Goal: Transaction & Acquisition: Purchase product/service

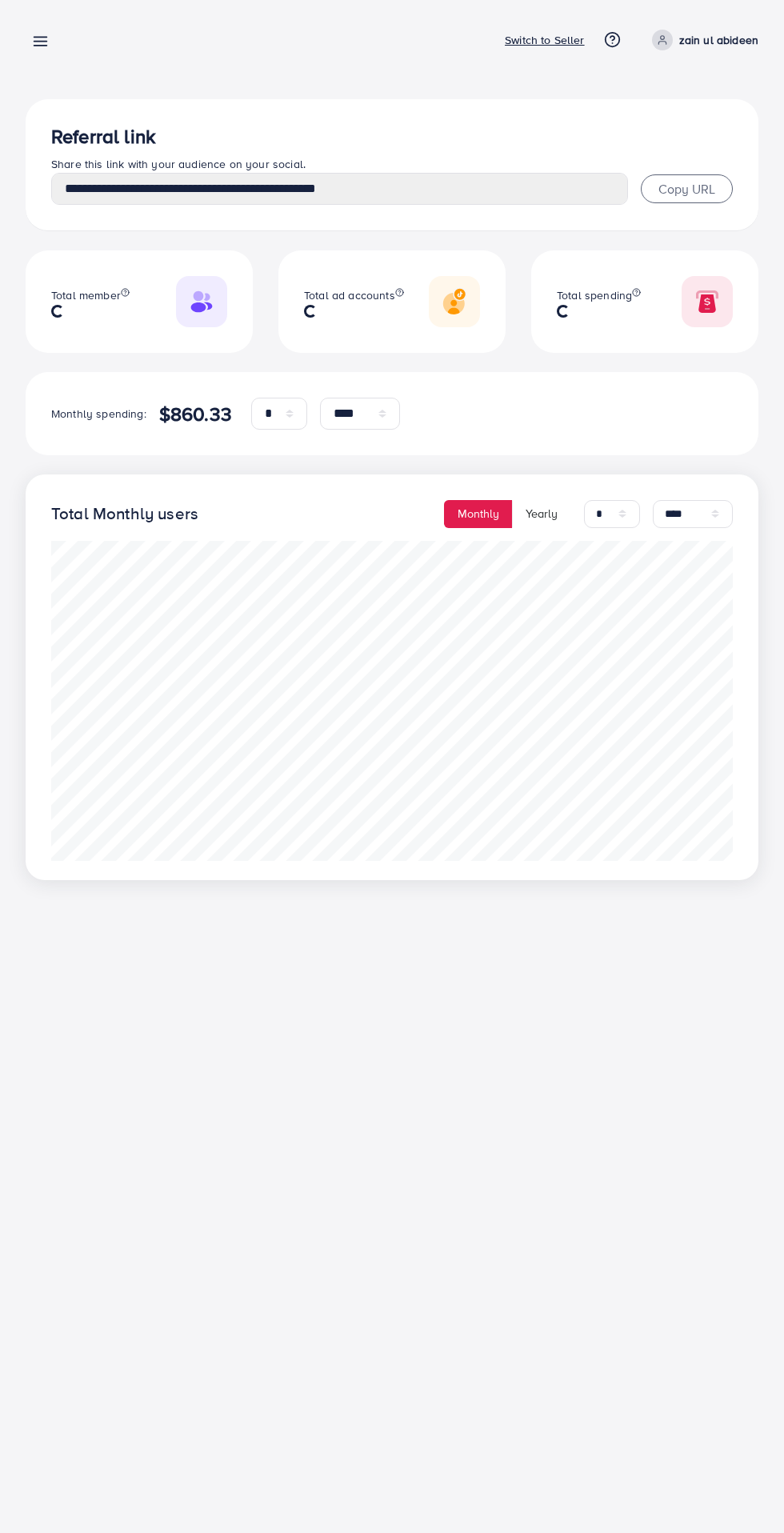
select select "*"
select select "****"
select select "*"
select select "****"
click at [40, 42] on line at bounding box center [41, 42] width 13 height 0
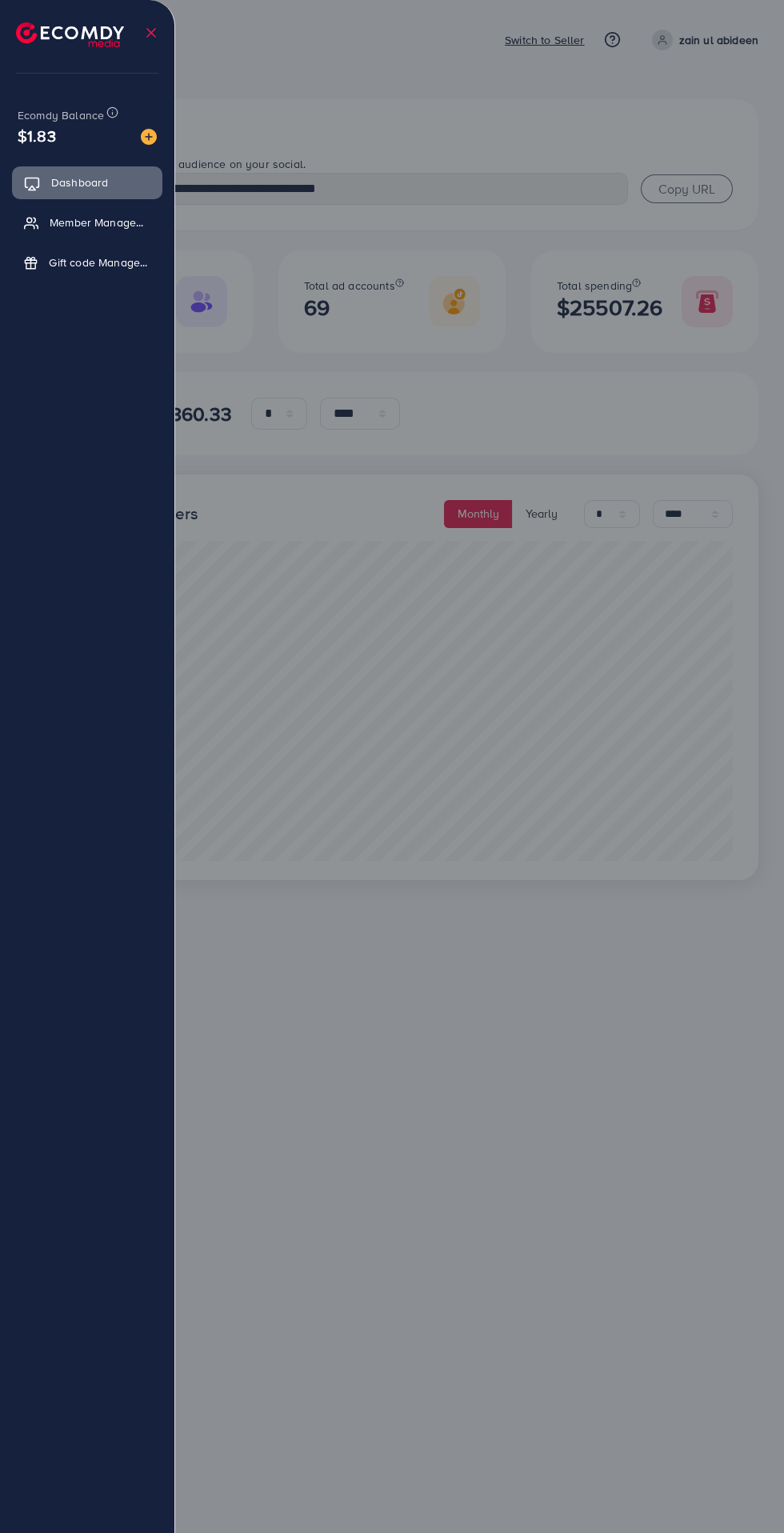
click at [365, 93] on div at bounding box center [392, 919] width 784 height 1839
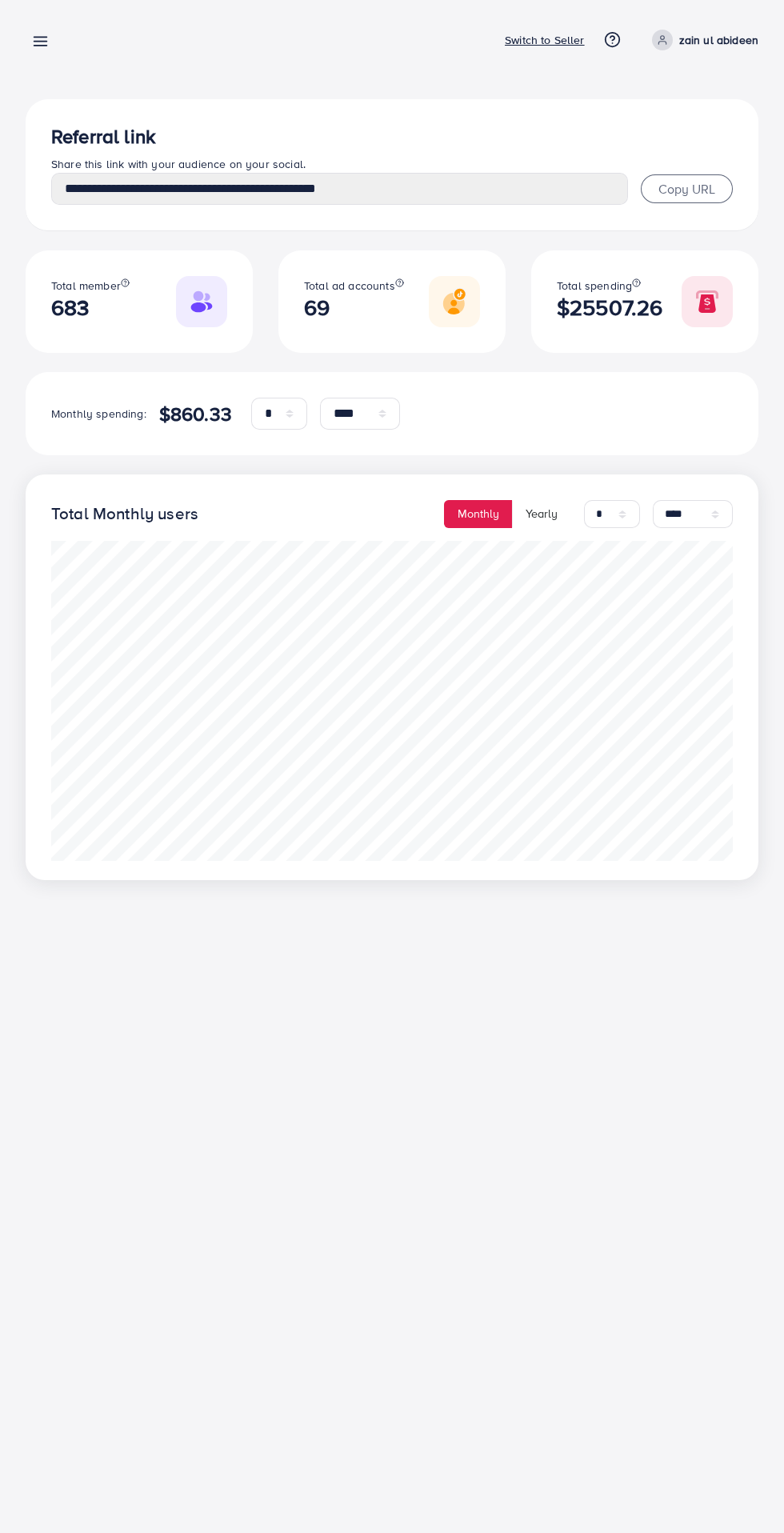
click at [511, 48] on p "Switch to Seller" at bounding box center [544, 40] width 80 height 19
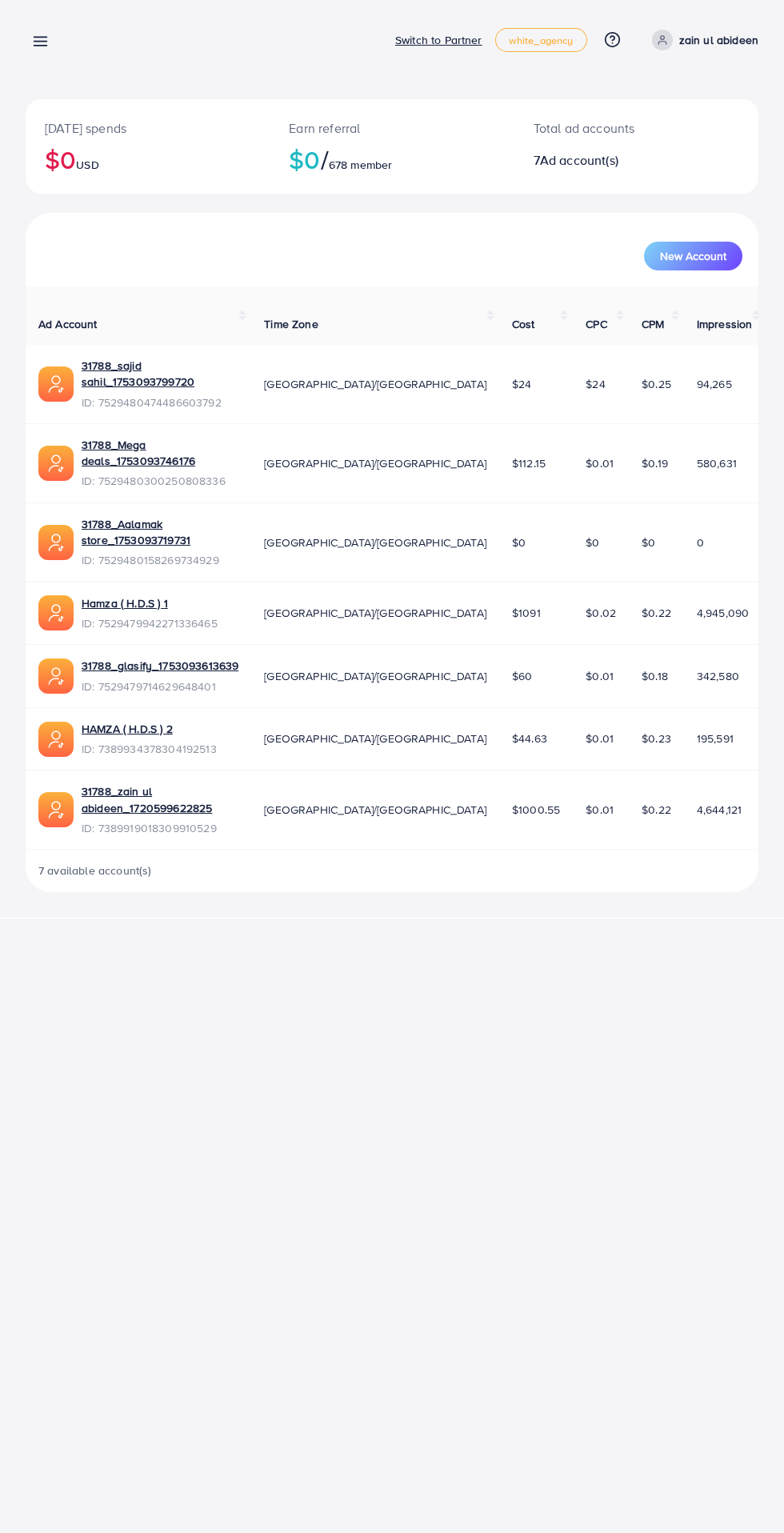
click at [35, 6] on div "Today's spends $0 USD Earn referral $0 / 678 member Total ad accounts 7 Ad acco…" at bounding box center [392, 459] width 784 height 918
click at [40, 42] on line at bounding box center [41, 42] width 13 height 0
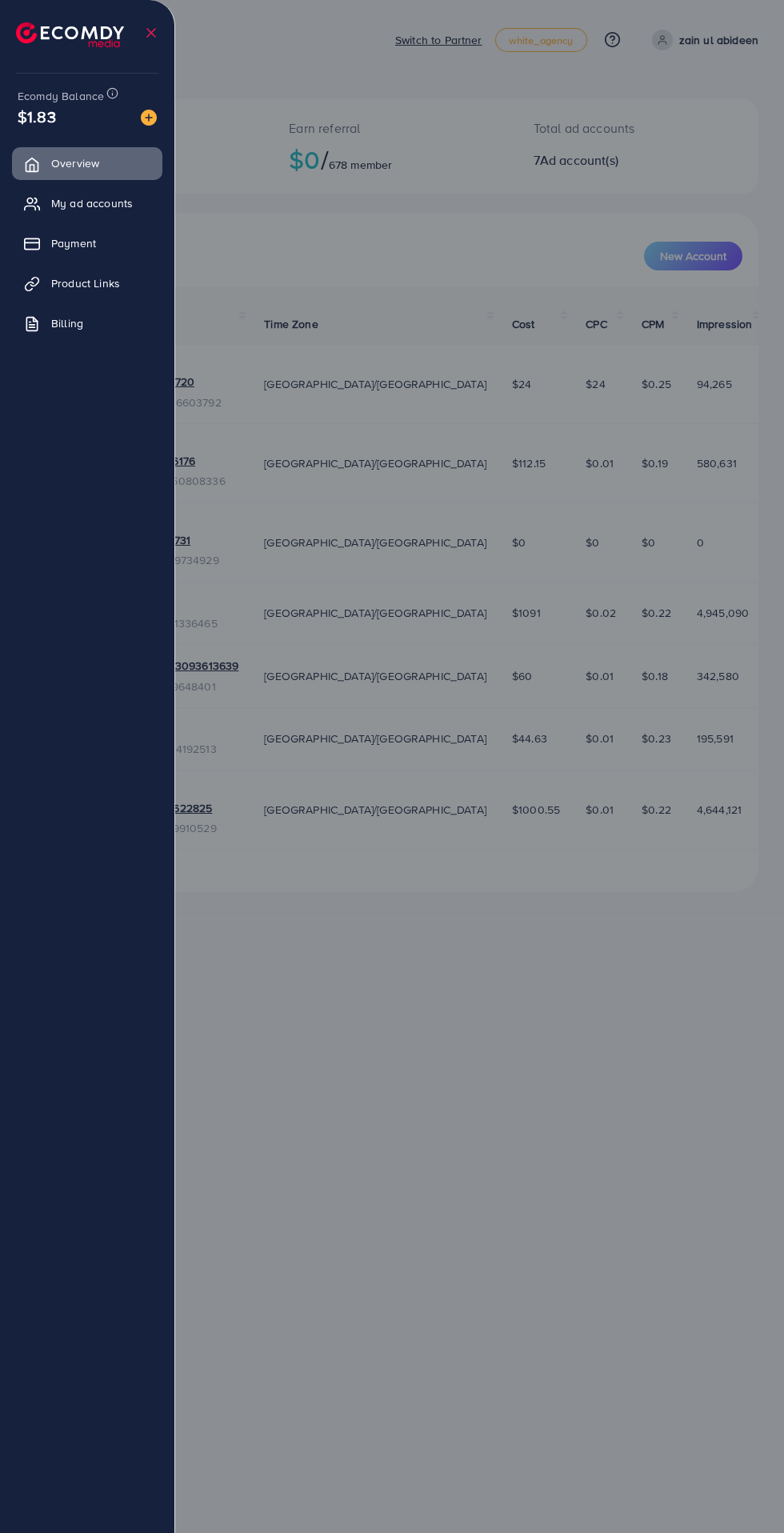
click at [52, 281] on link "Product Links" at bounding box center [87, 283] width 151 height 32
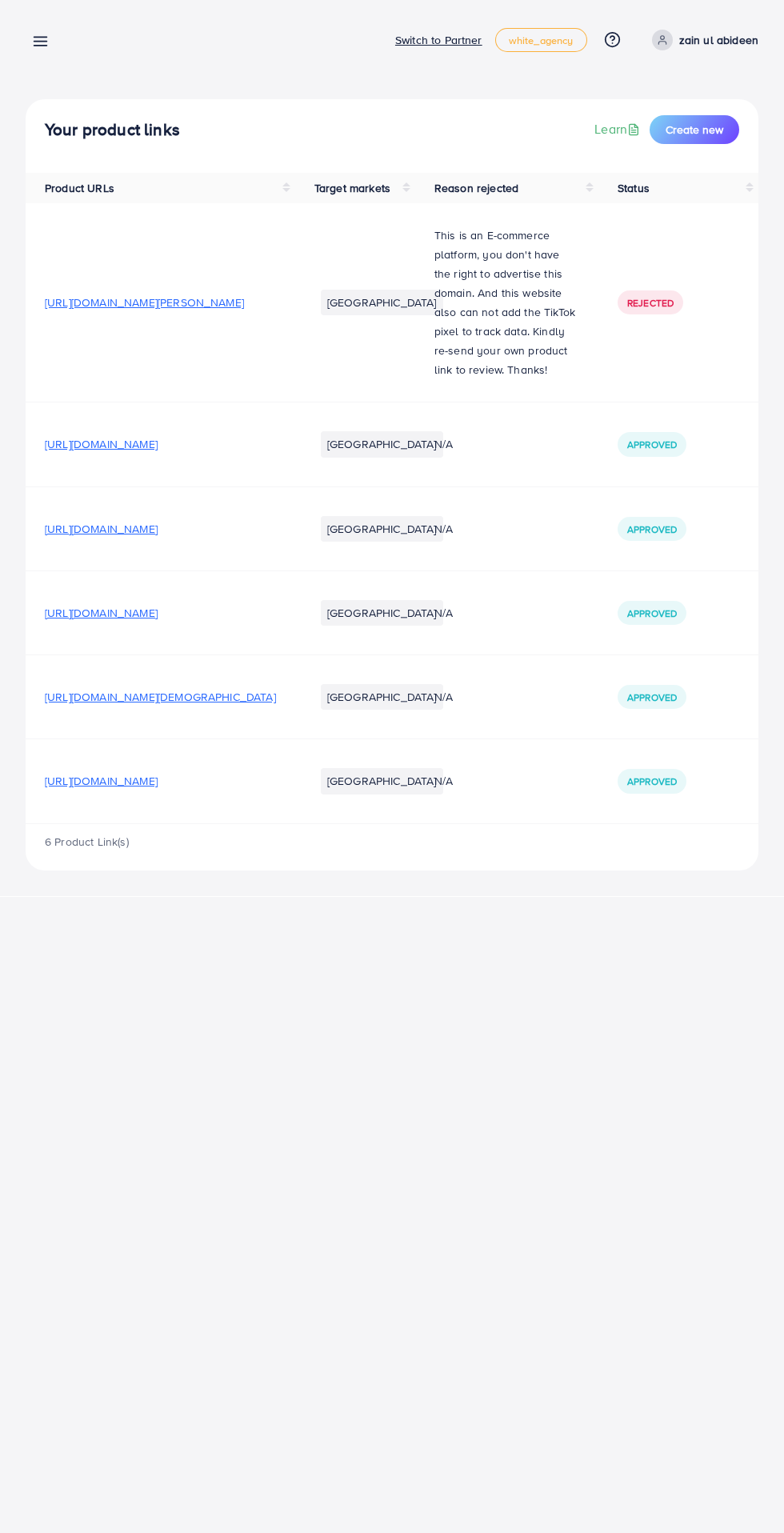
click at [35, 32] on link at bounding box center [37, 40] width 23 height 20
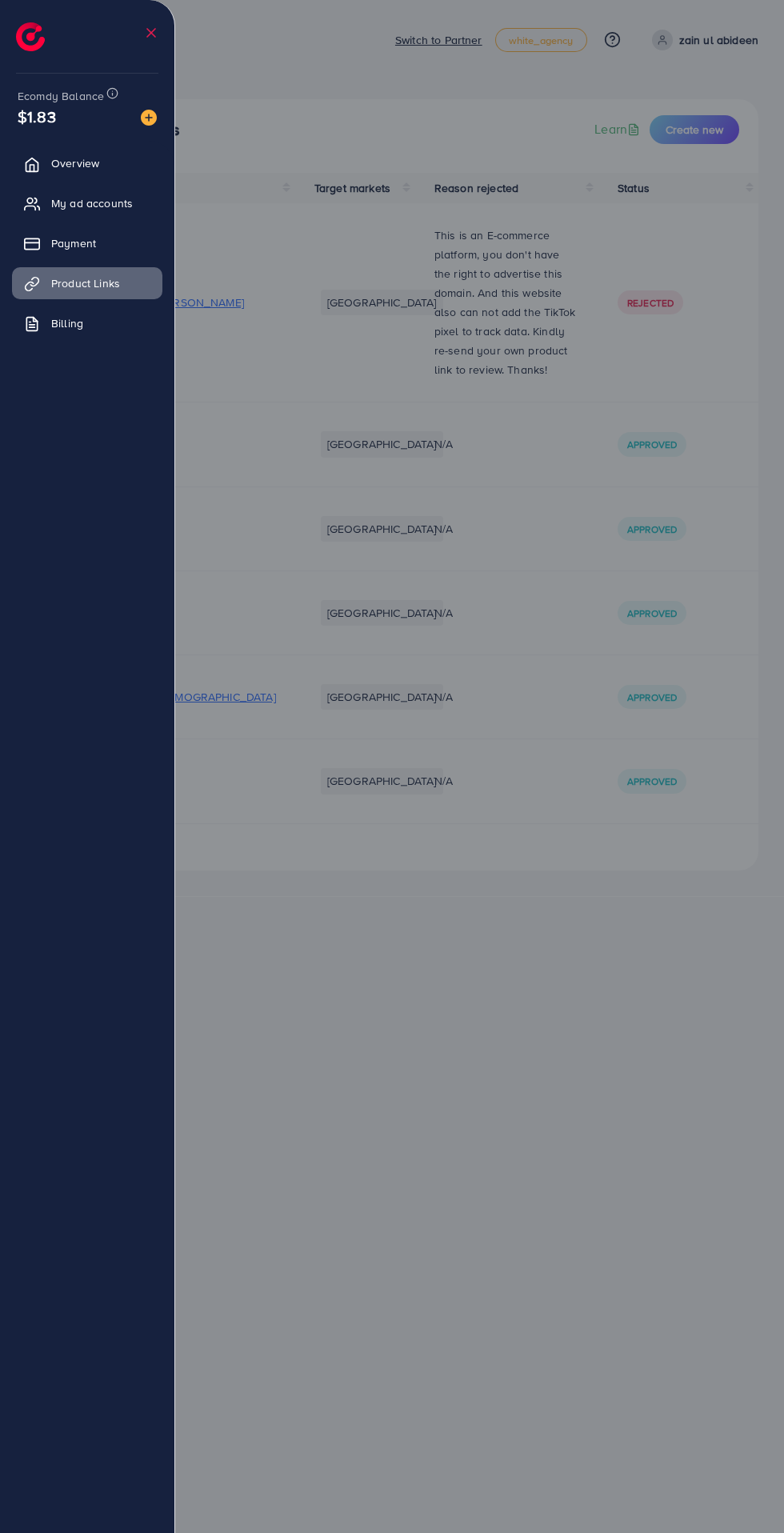
click at [55, 245] on link "Payment" at bounding box center [87, 242] width 151 height 32
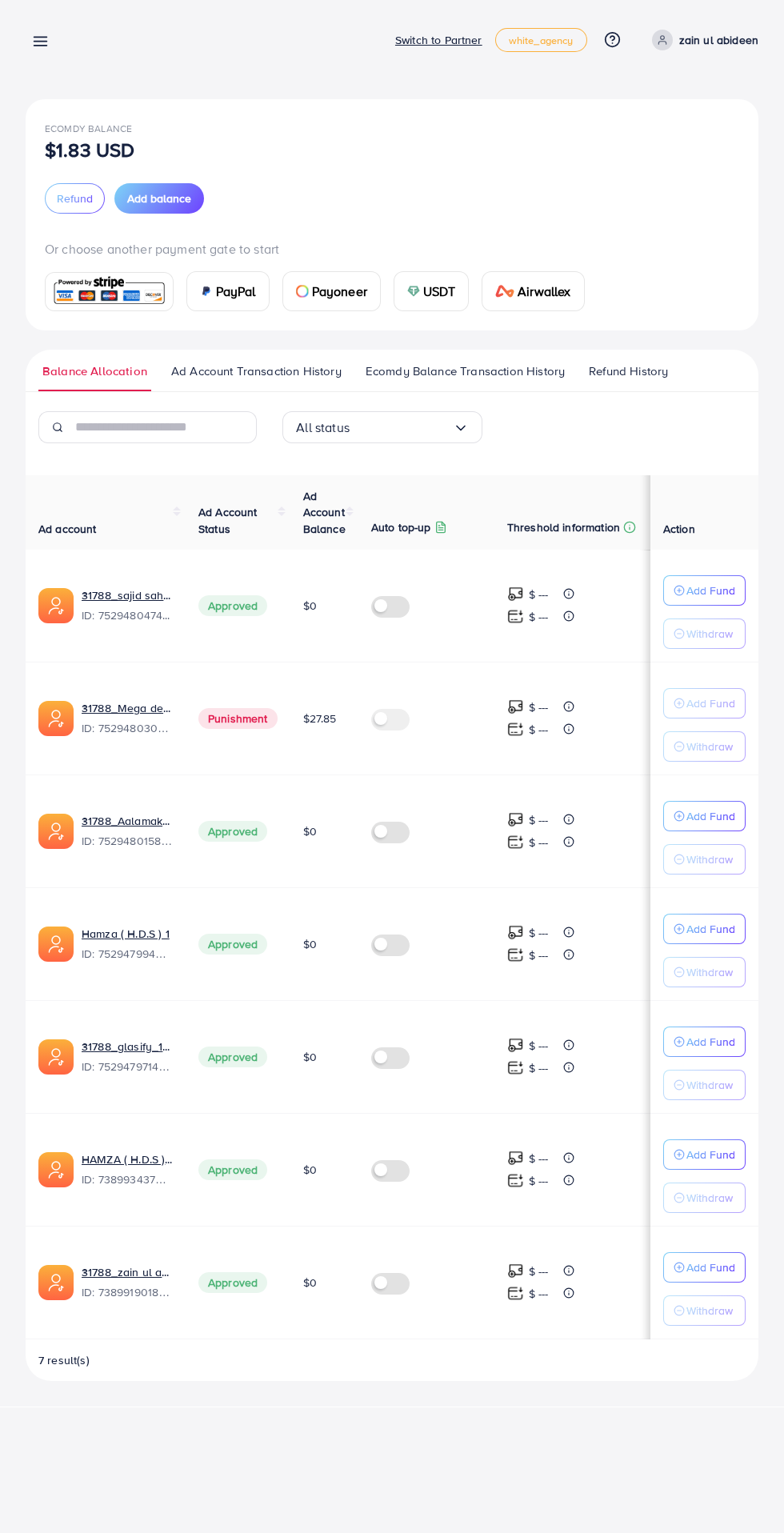
click at [459, 306] on div "USDT" at bounding box center [432, 291] width 74 height 38
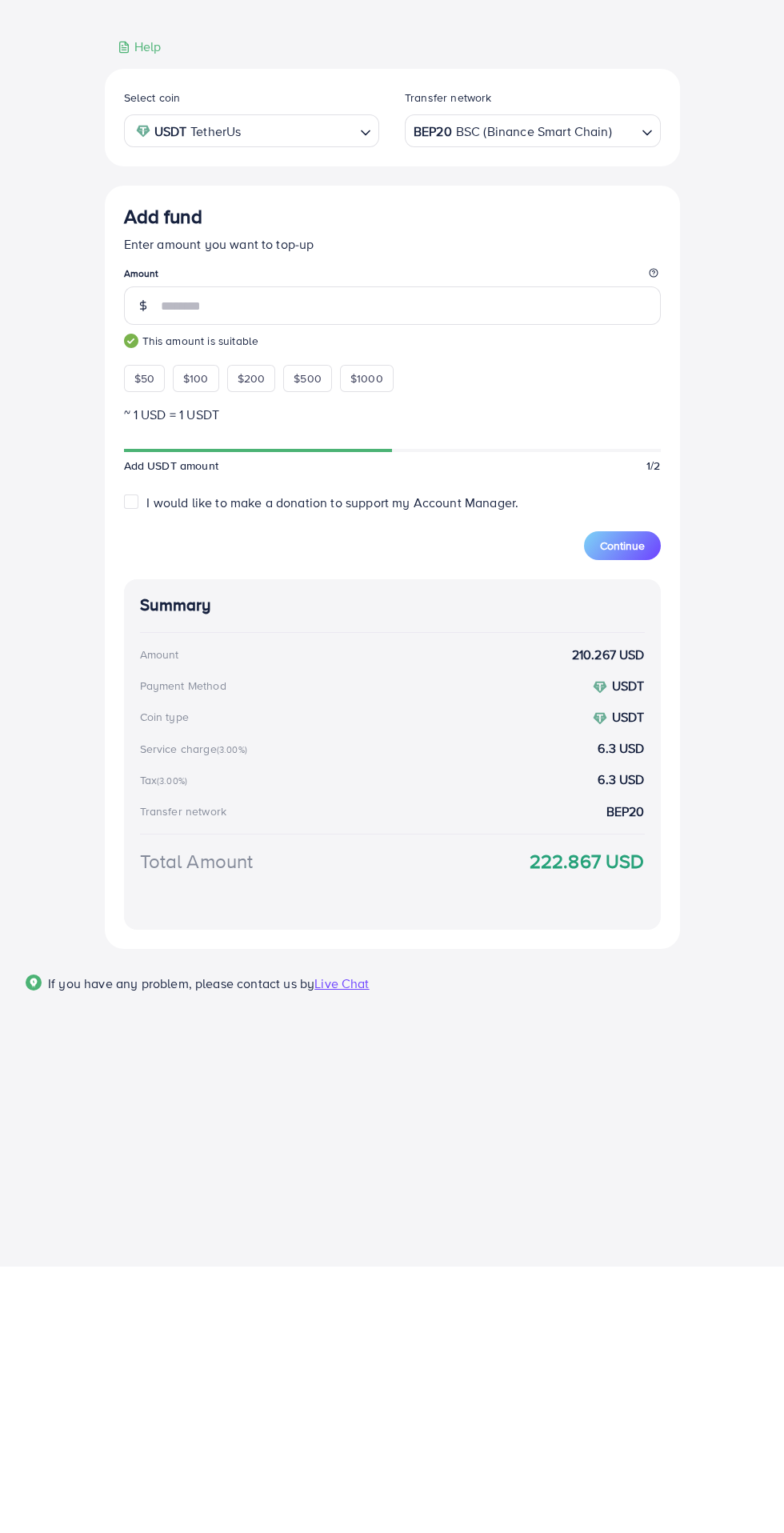
type input "***"
click at [614, 396] on input "Search for option" at bounding box center [624, 396] width 22 height 25
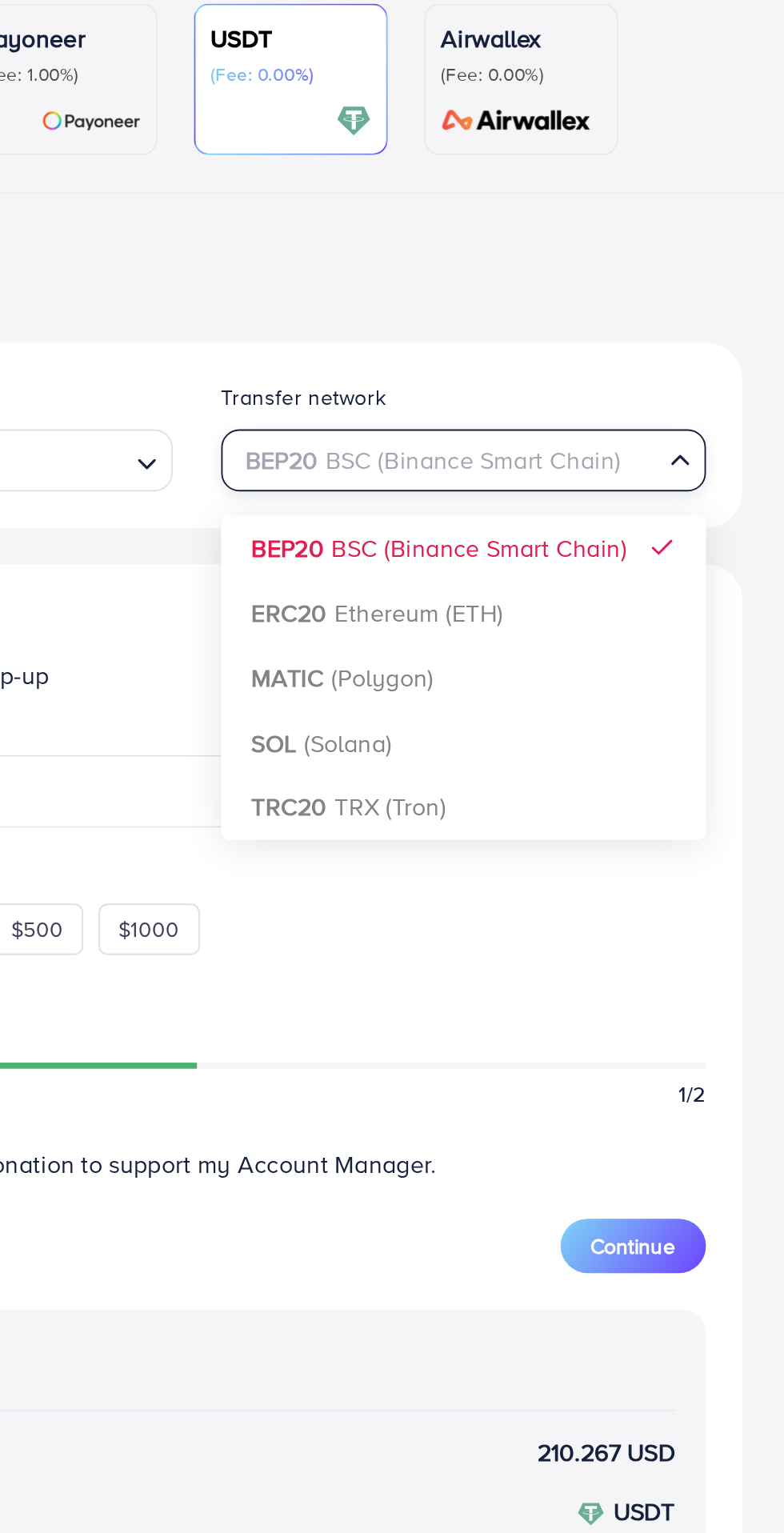
click at [584, 593] on div "Select coin USDT TetherUs Loading... Transfer network BEP20 BSC (Binance Smart …" at bounding box center [392, 775] width 575 height 879
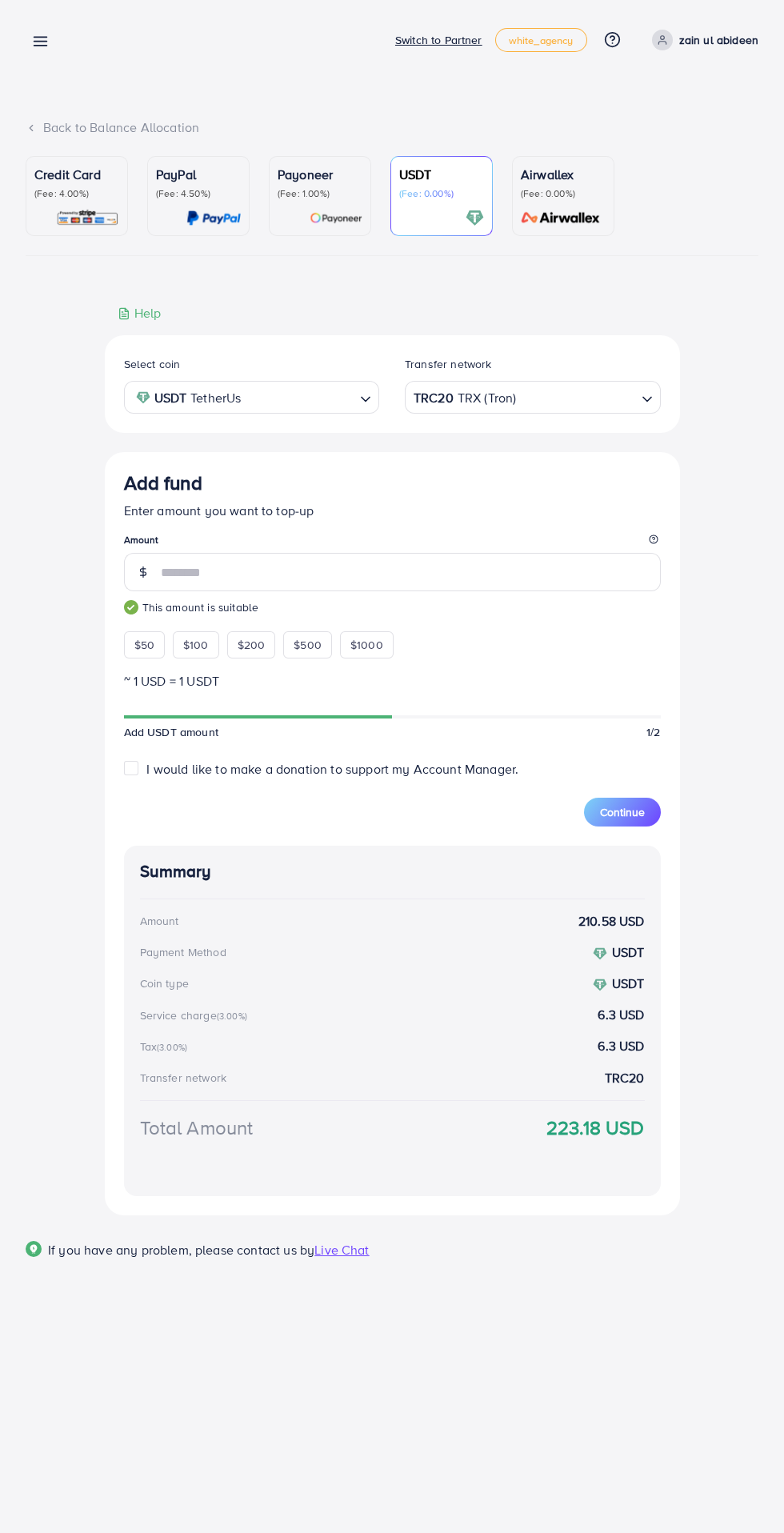
click at [625, 402] on input "Search for option" at bounding box center [575, 396] width 117 height 25
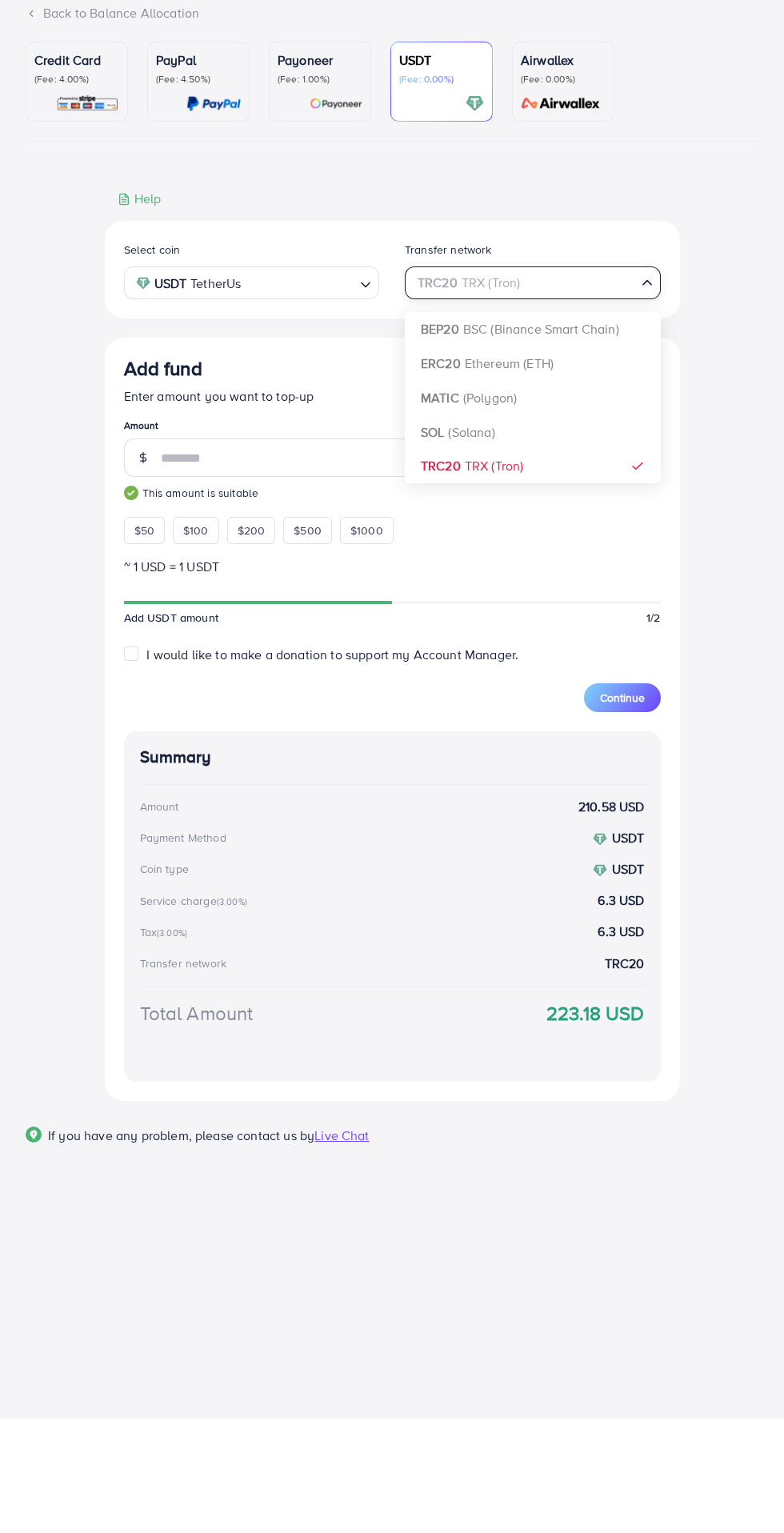
click at [614, 440] on div "Select coin USDT TetherUs Loading... Transfer network TRC20 TRX (Tron) Loading.…" at bounding box center [392, 775] width 575 height 879
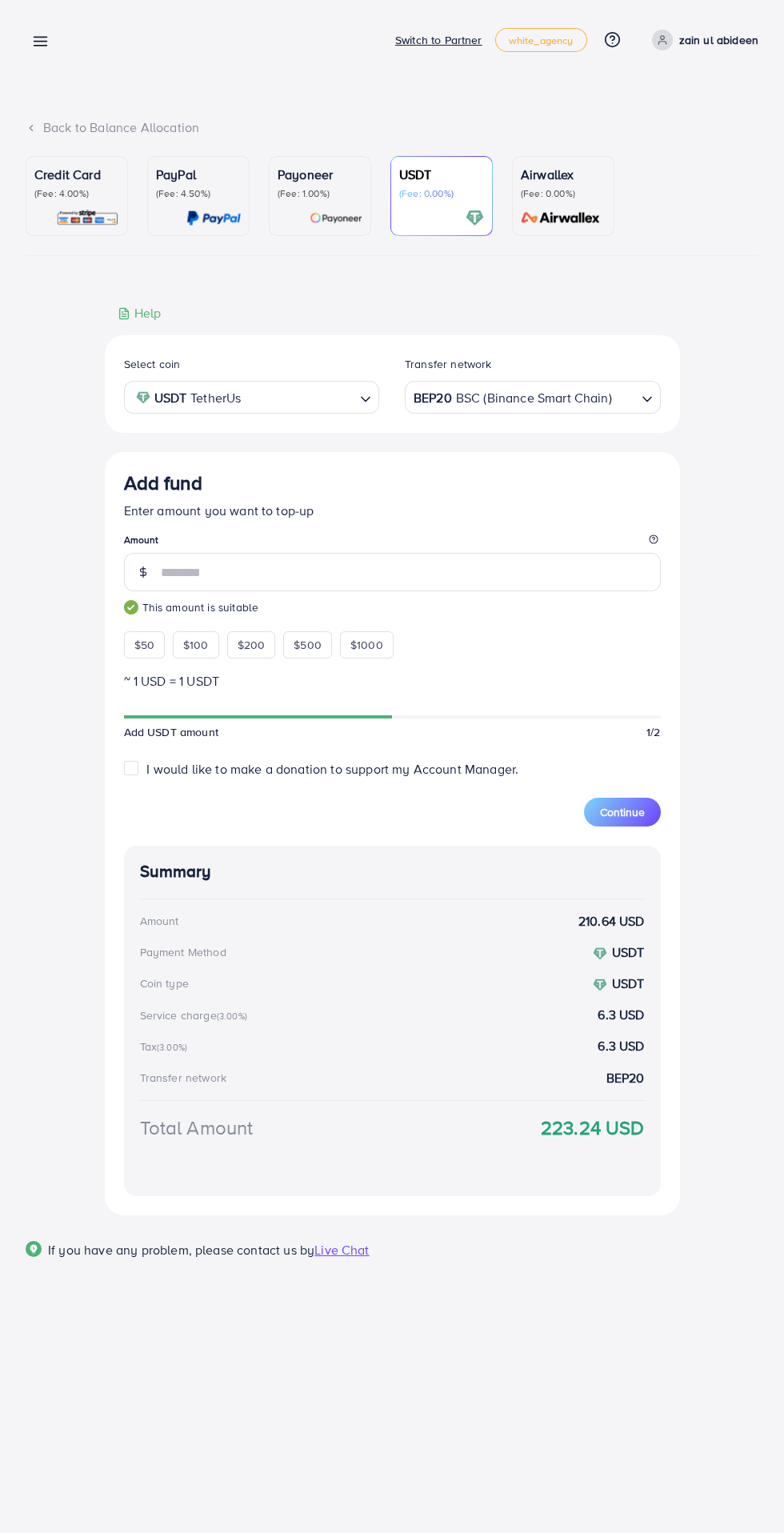
click at [621, 399] on input "Search for option" at bounding box center [624, 396] width 22 height 25
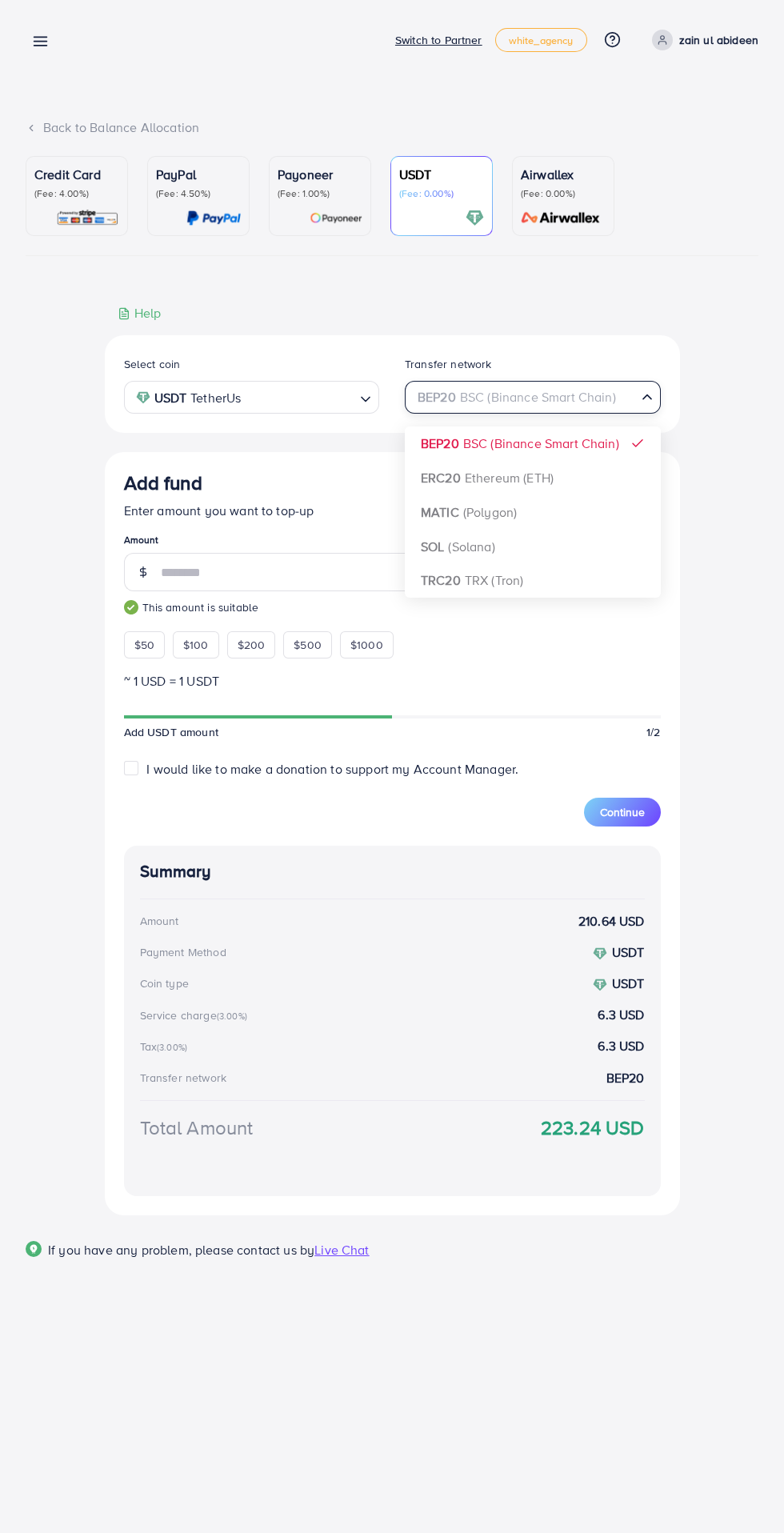
click at [605, 583] on div "Select coin USDT TetherUs Loading... Transfer network BEP20 BSC (Binance Smart …" at bounding box center [392, 775] width 575 height 879
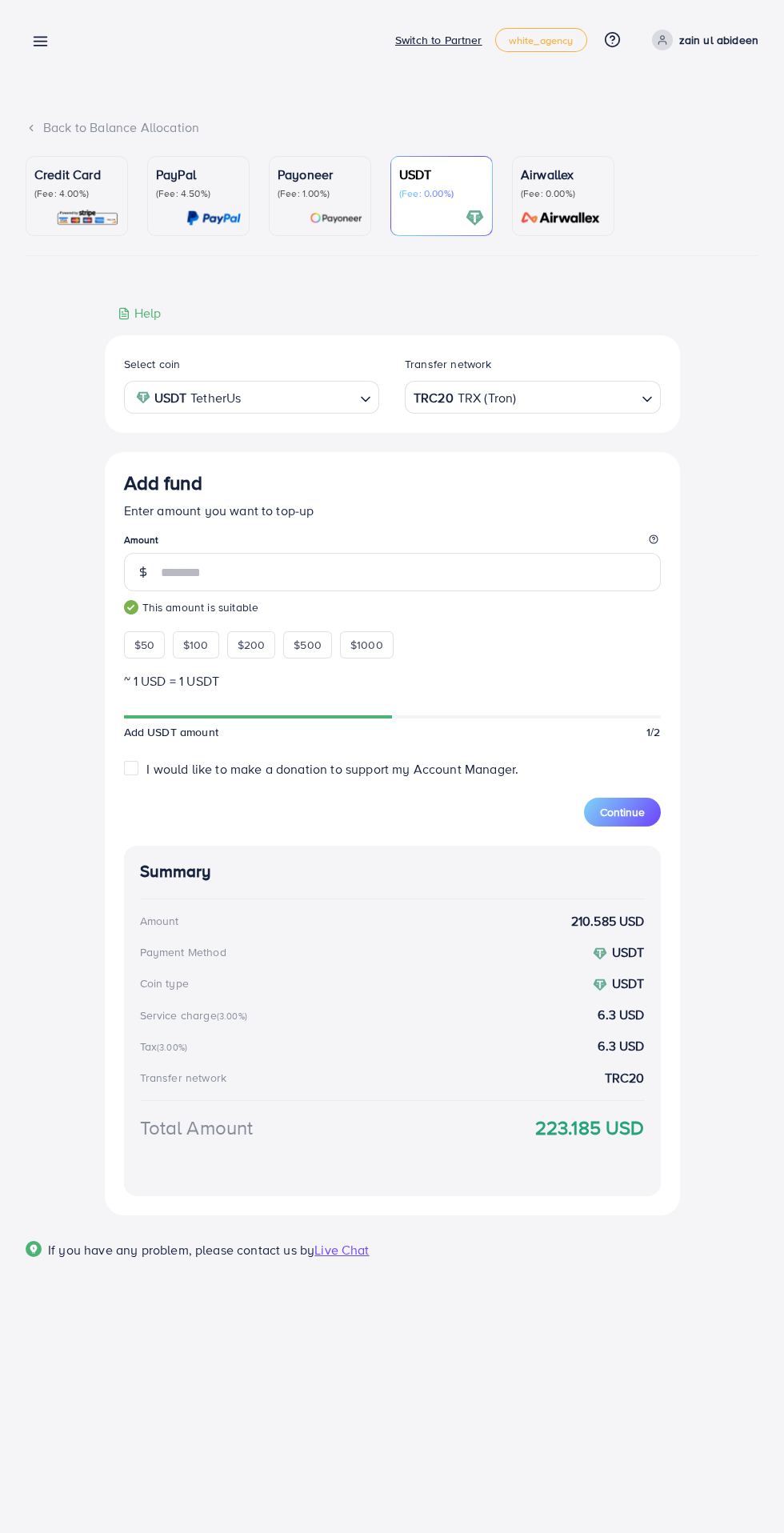
click at [631, 813] on span "Continue" at bounding box center [622, 812] width 45 height 16
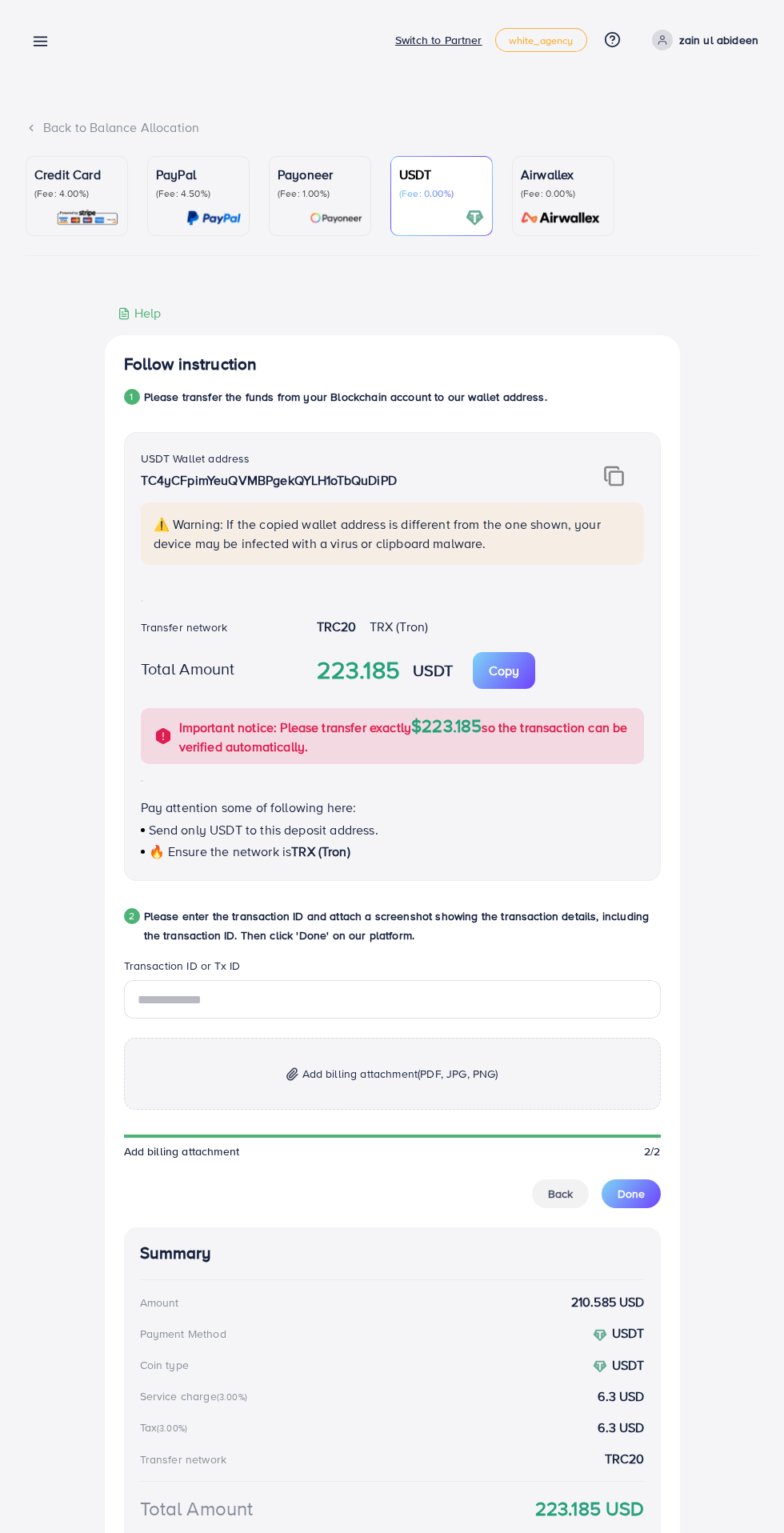
click at [616, 469] on img at bounding box center [614, 476] width 20 height 21
click at [518, 562] on div "⚠️ Warning: If the copied wallet address is different from the one shown, your …" at bounding box center [392, 533] width 503 height 62
click at [503, 674] on p "Copy" at bounding box center [504, 670] width 30 height 19
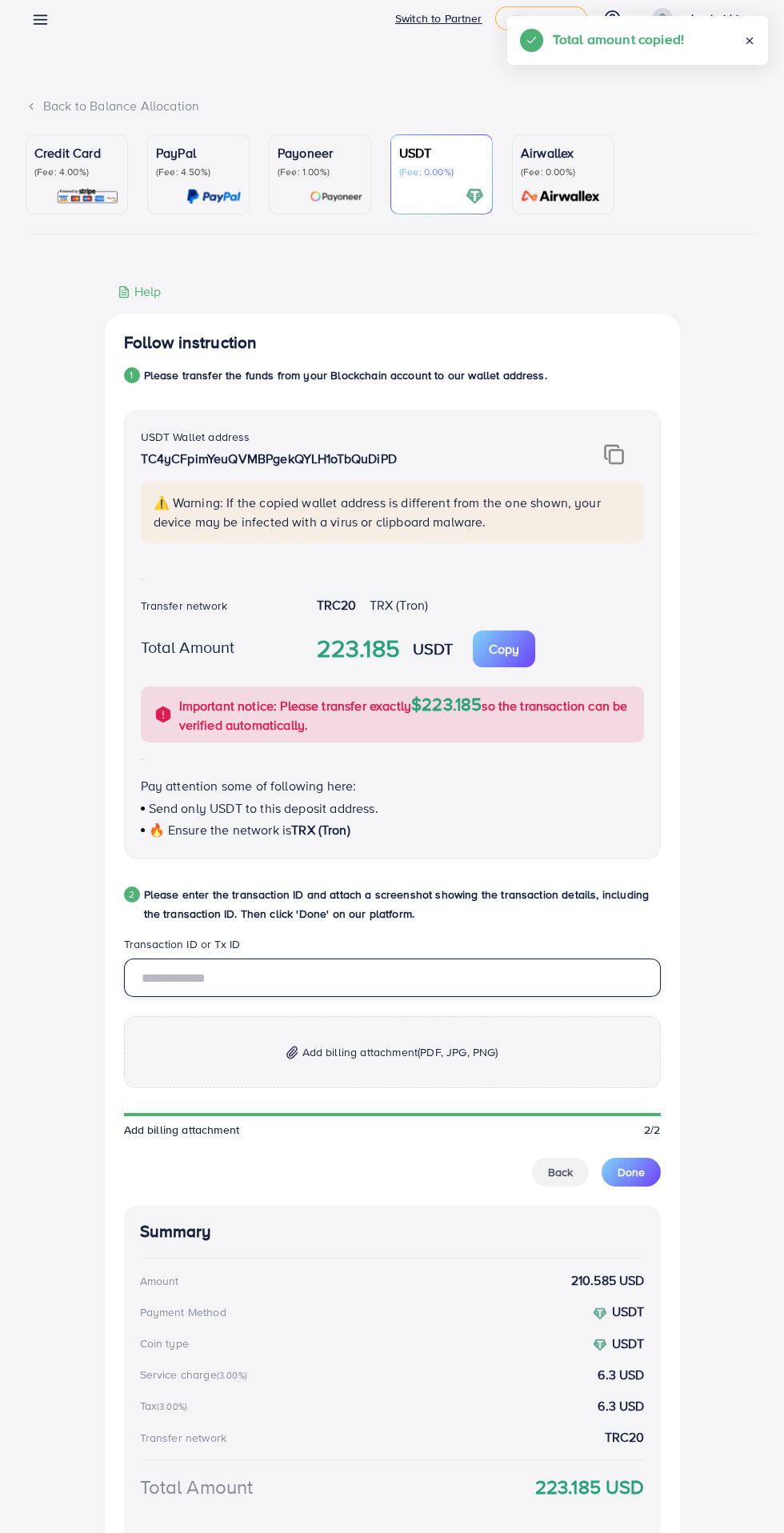
click at [528, 976] on input "text" at bounding box center [392, 977] width 537 height 38
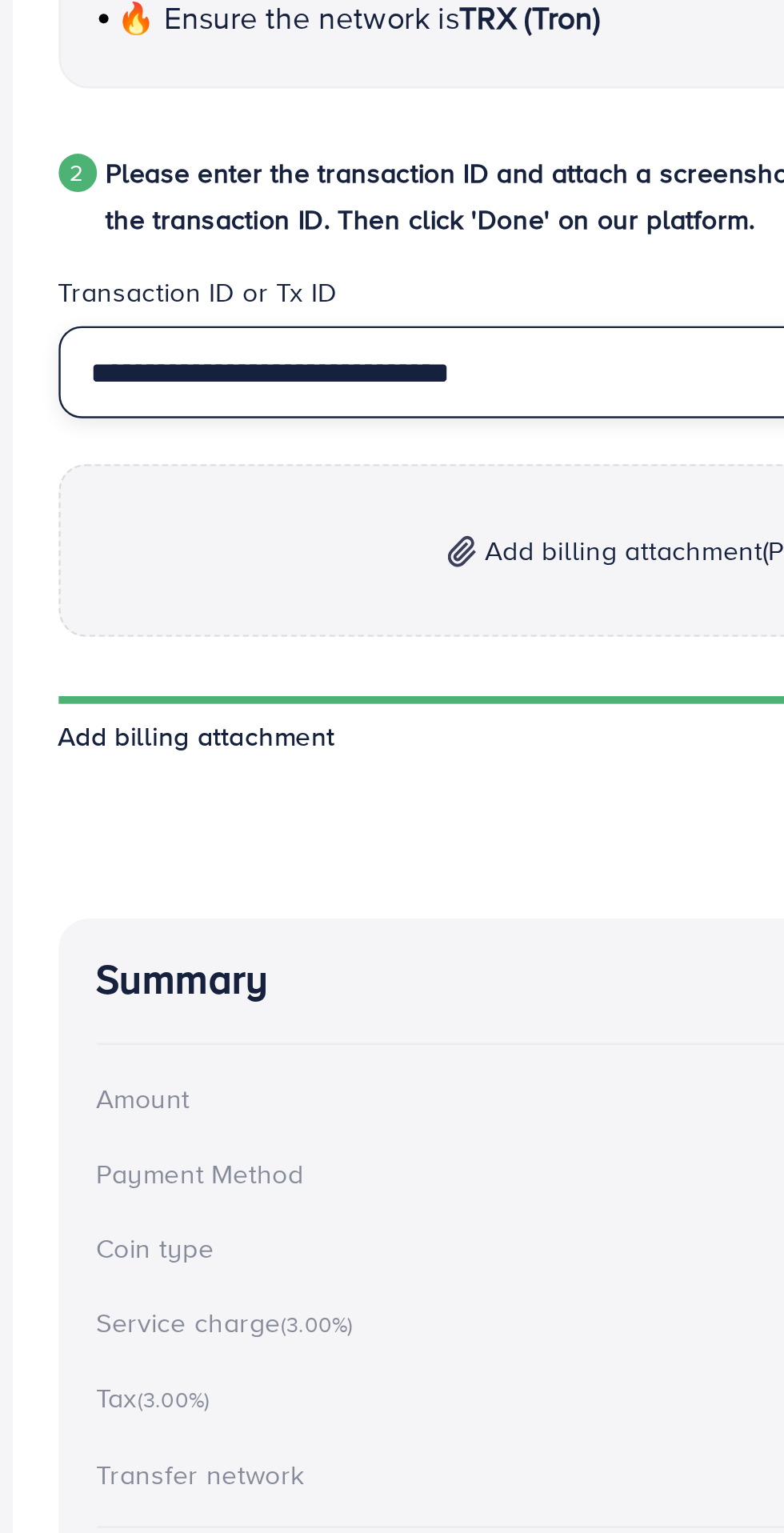
click at [238, 1008] on input "**********" at bounding box center [392, 999] width 537 height 38
type input "**********"
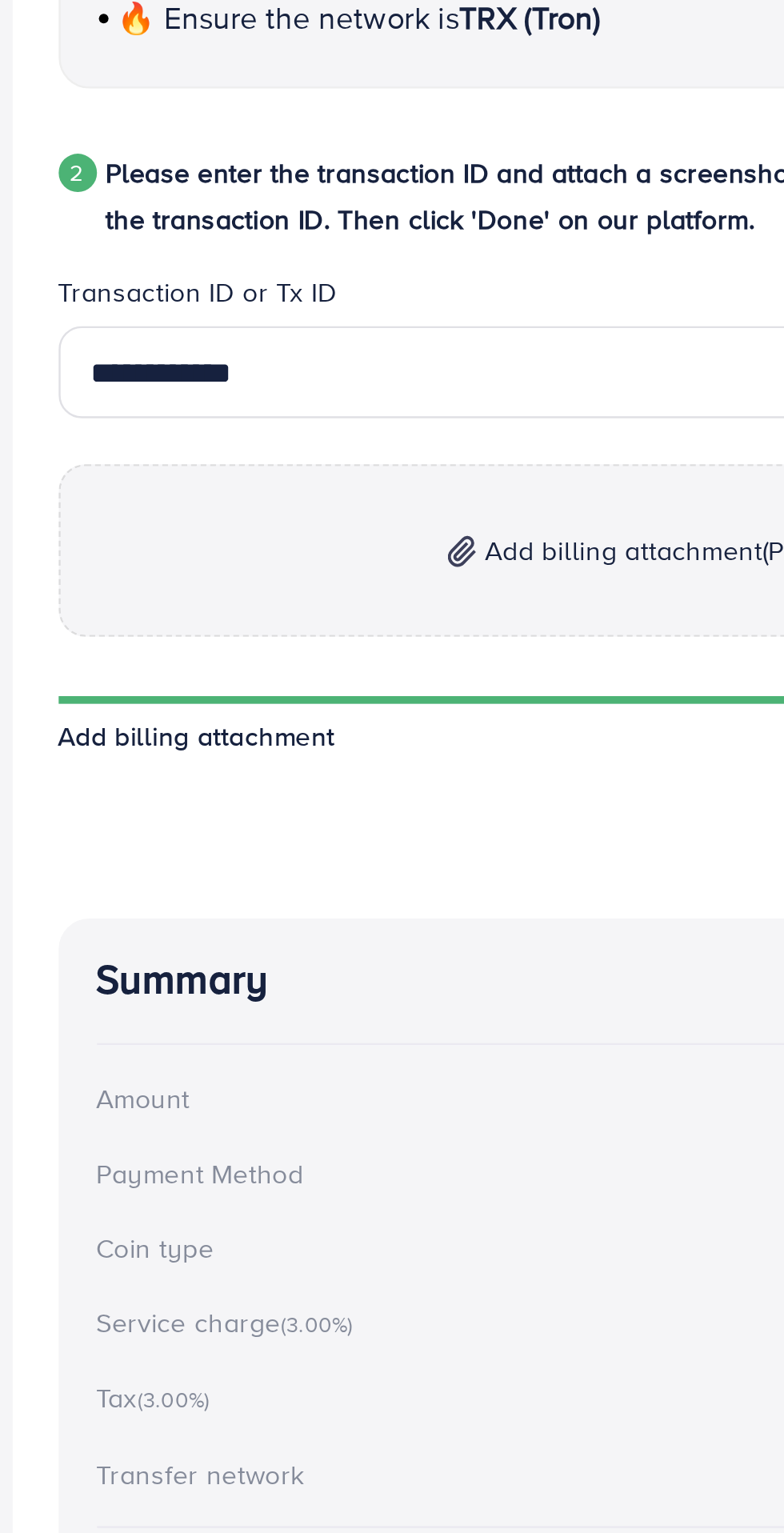
click at [366, 1083] on span "Add billing attachment (PDF, JPG, PNG)" at bounding box center [400, 1073] width 196 height 19
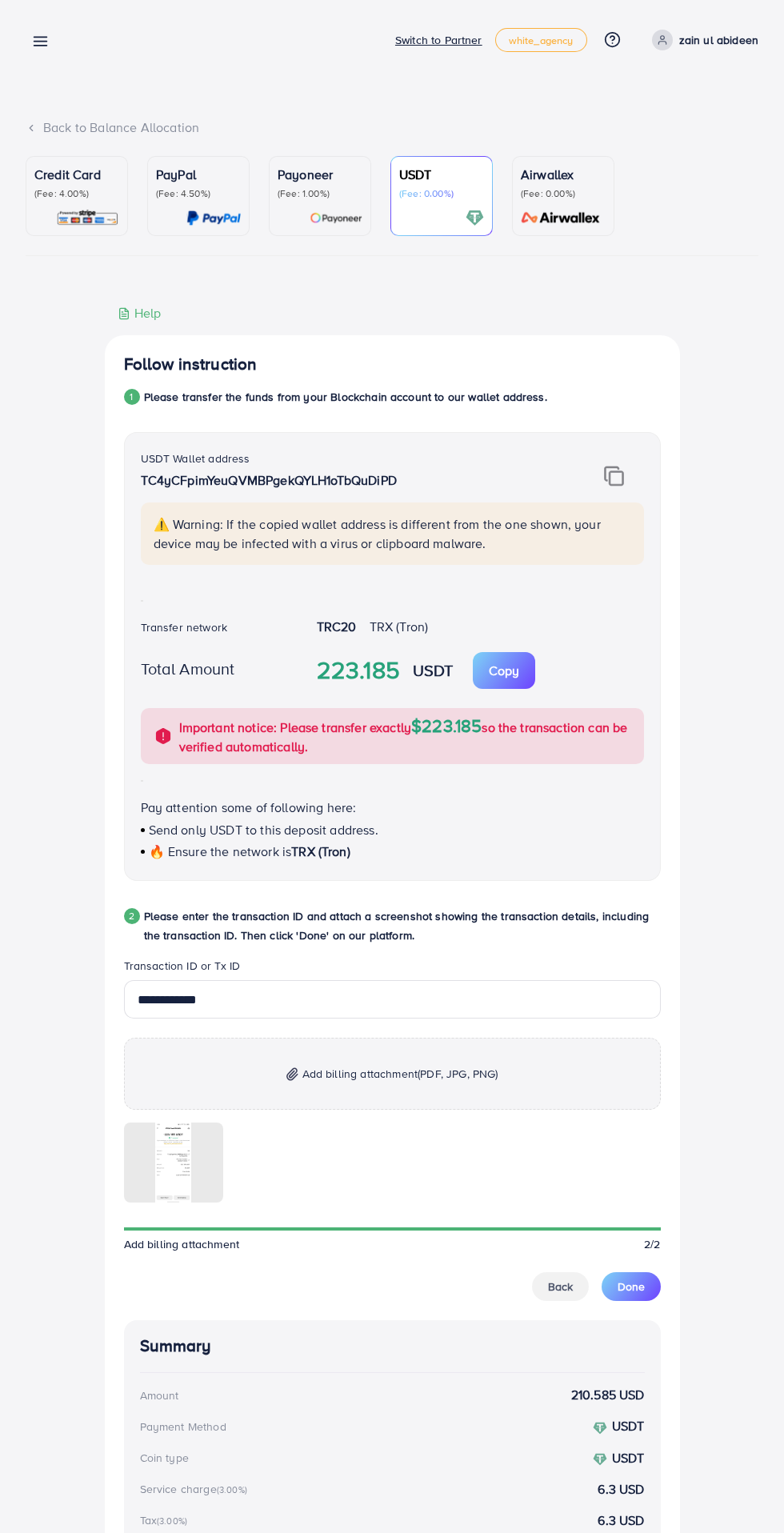
click at [641, 1291] on span "Done" at bounding box center [630, 1286] width 27 height 16
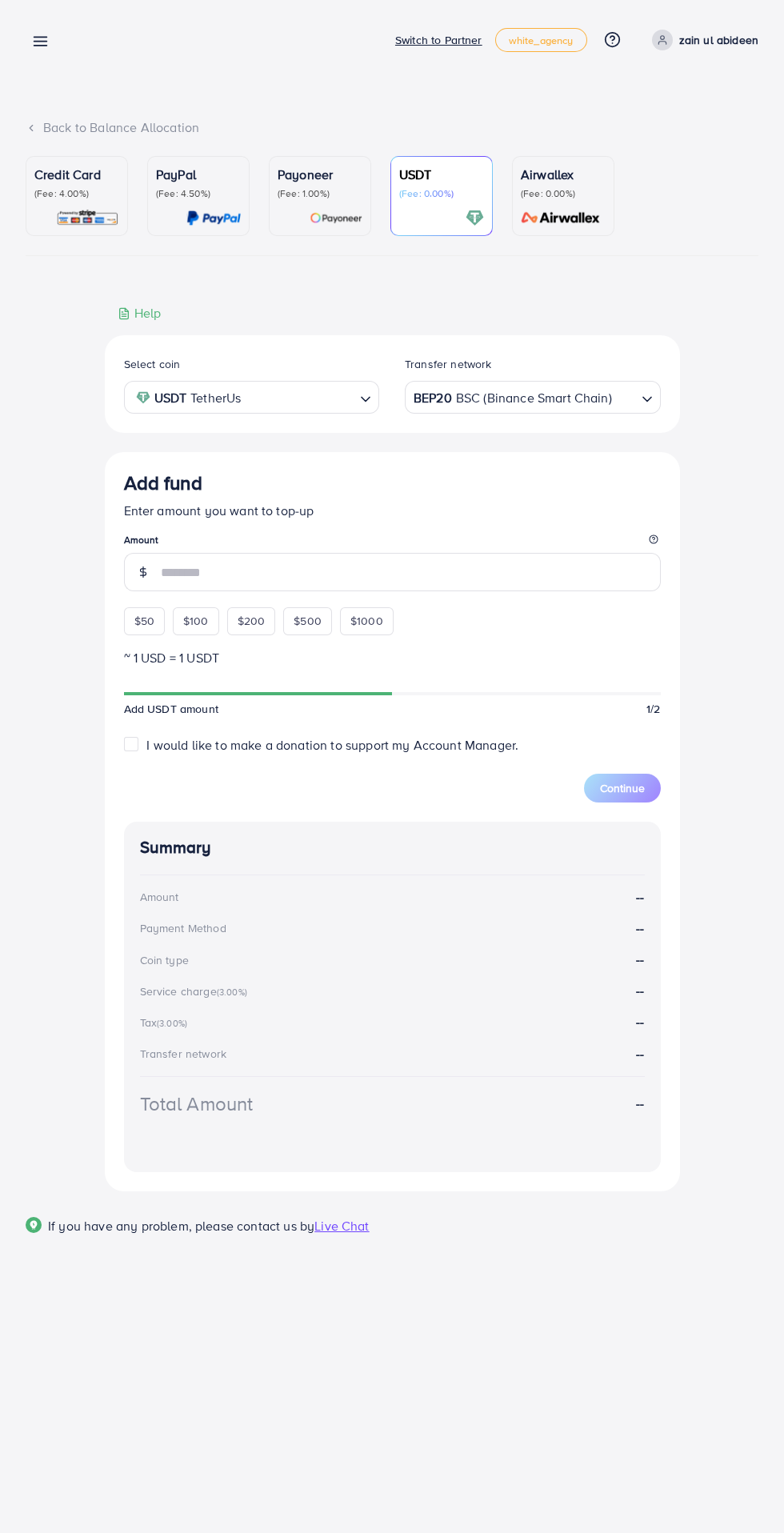
click at [37, 38] on icon at bounding box center [40, 41] width 16 height 16
